Goal: Task Accomplishment & Management: Use online tool/utility

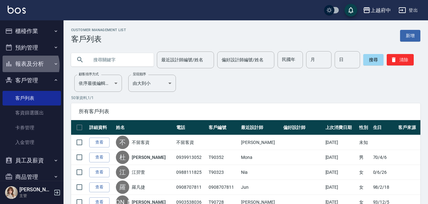
drag, startPoint x: 26, startPoint y: 65, endPoint x: 30, endPoint y: 75, distance: 10.0
click at [26, 67] on button "報表及分析" at bounding box center [32, 64] width 58 height 16
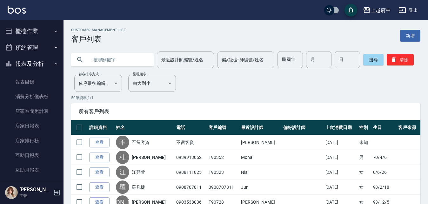
click at [45, 27] on button "櫃檯作業" at bounding box center [32, 31] width 58 height 16
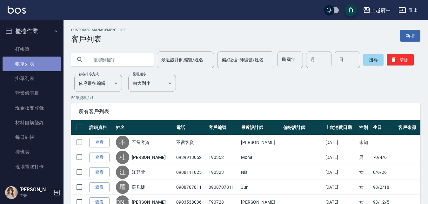
click at [37, 66] on link "帳單列表" at bounding box center [32, 63] width 58 height 15
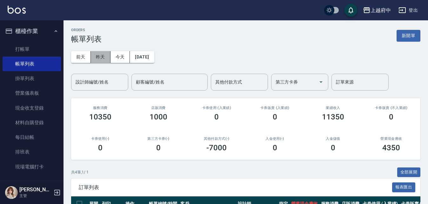
click at [94, 53] on button "昨天" at bounding box center [101, 57] width 20 height 12
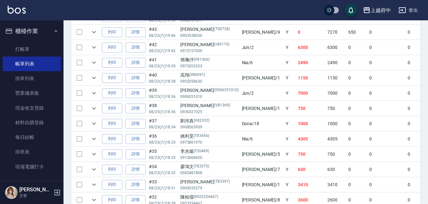
scroll to position [322, 0]
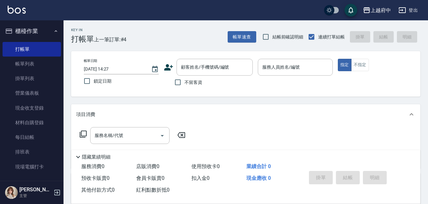
click at [49, 29] on button "櫃檯作業" at bounding box center [32, 31] width 58 height 16
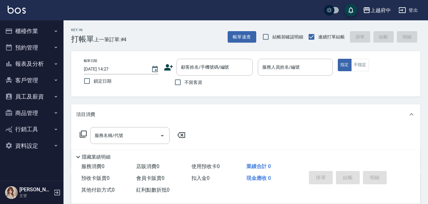
click at [42, 75] on button "客戶管理" at bounding box center [32, 80] width 58 height 16
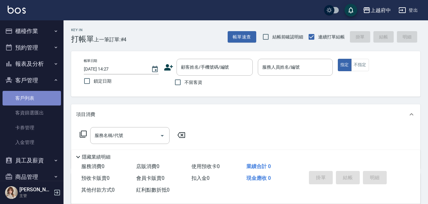
click at [44, 95] on link "客戶列表" at bounding box center [32, 98] width 58 height 15
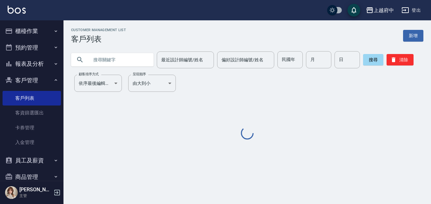
click at [109, 56] on input "text" at bounding box center [119, 59] width 60 height 17
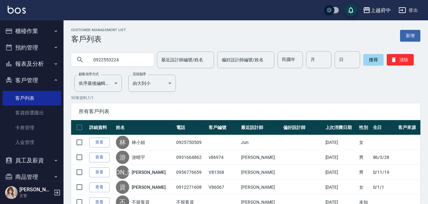
type input "0922553224"
